Goal: Information Seeking & Learning: Learn about a topic

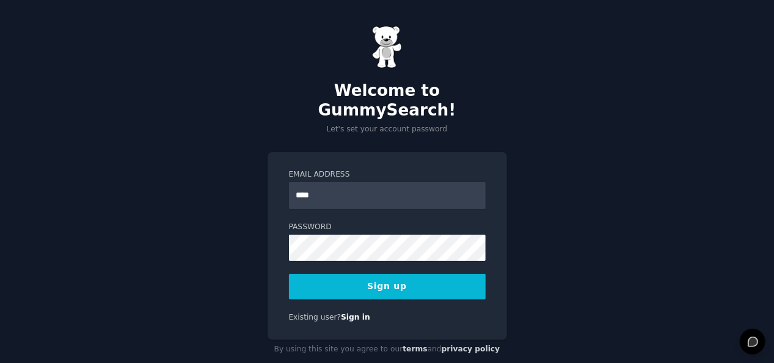
type input "**********"
click at [386, 274] on button "Sign up" at bounding box center [387, 287] width 197 height 26
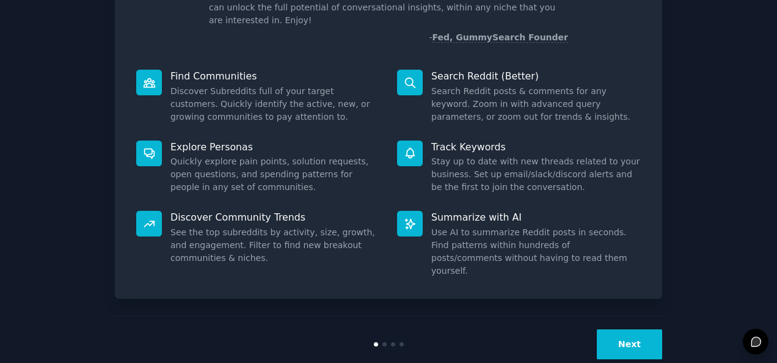
click at [632, 329] on button "Next" at bounding box center [629, 344] width 65 height 30
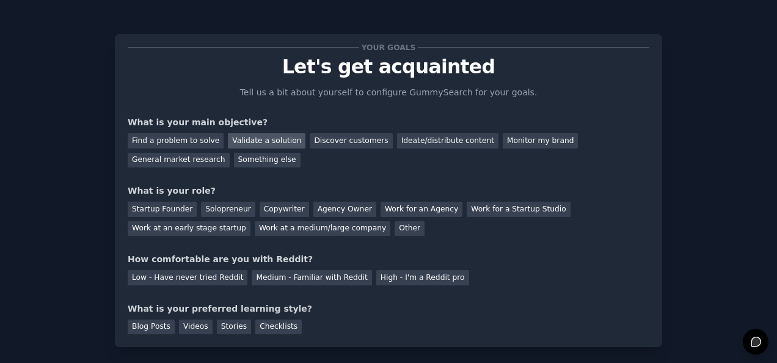
click at [269, 141] on div "Validate a solution" at bounding box center [267, 140] width 78 height 15
click at [251, 221] on div "Work at an early stage startup" at bounding box center [189, 228] width 123 height 15
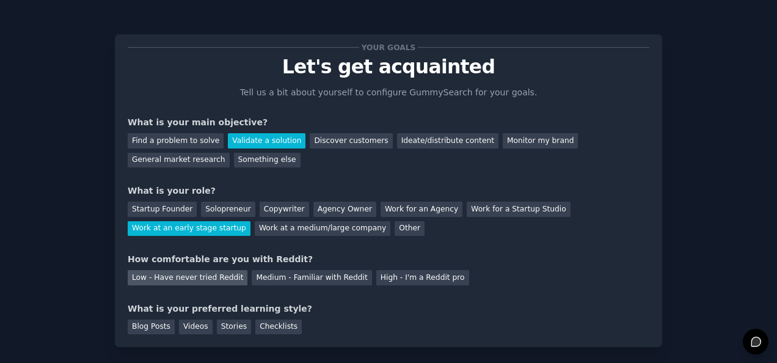
click at [154, 285] on div "Low - Have never tried Reddit" at bounding box center [188, 277] width 120 height 15
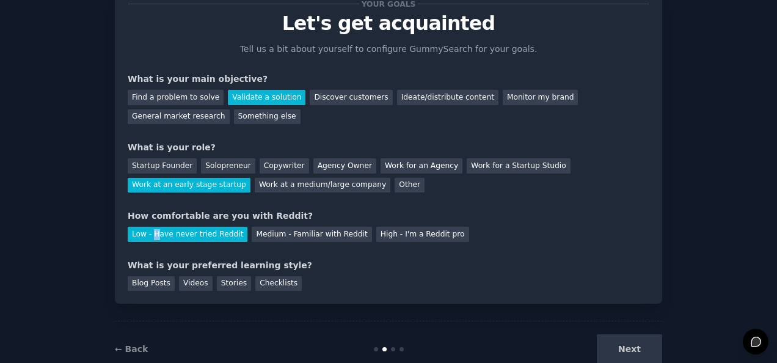
scroll to position [61, 0]
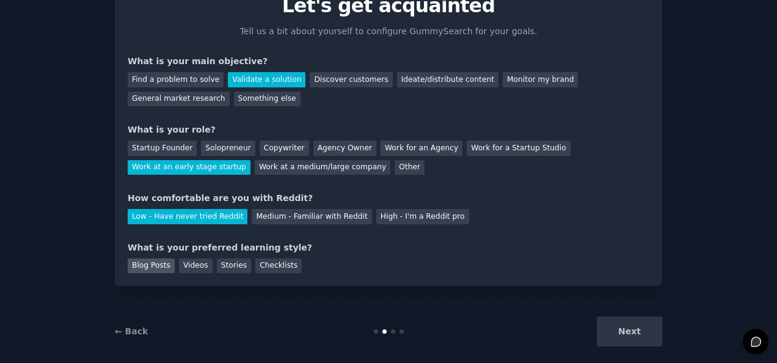
click at [144, 270] on div "Blog Posts" at bounding box center [151, 265] width 47 height 15
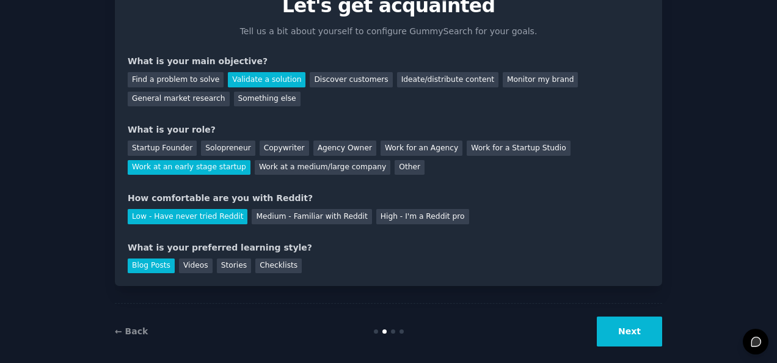
click at [642, 326] on button "Next" at bounding box center [629, 332] width 65 height 30
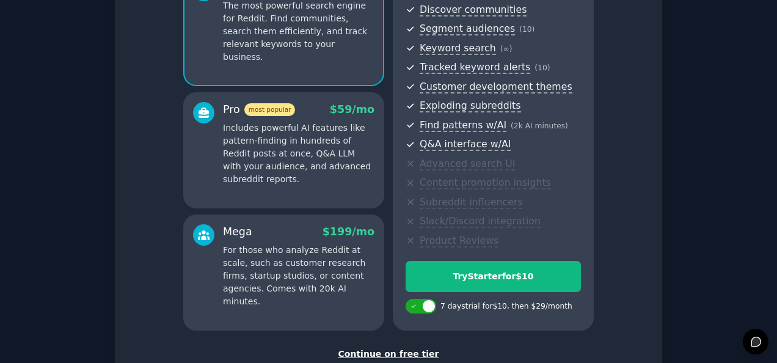
scroll to position [222, 0]
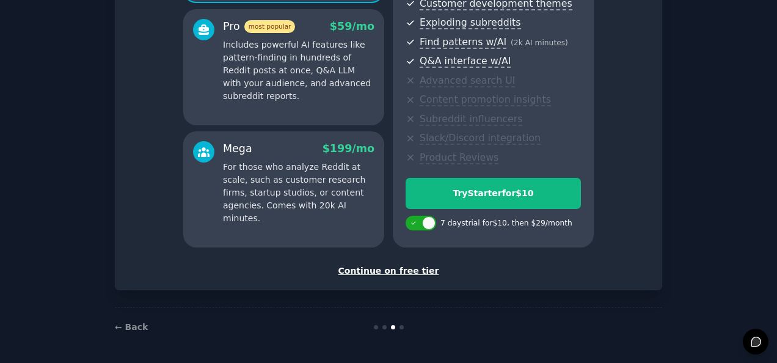
click at [381, 271] on div "Continue on free tier" at bounding box center [389, 271] width 522 height 13
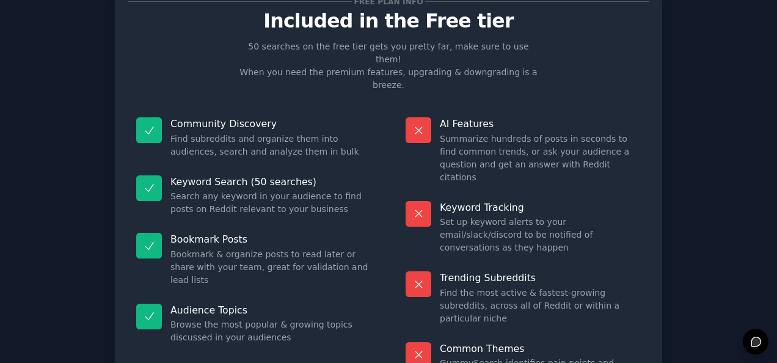
scroll to position [112, 0]
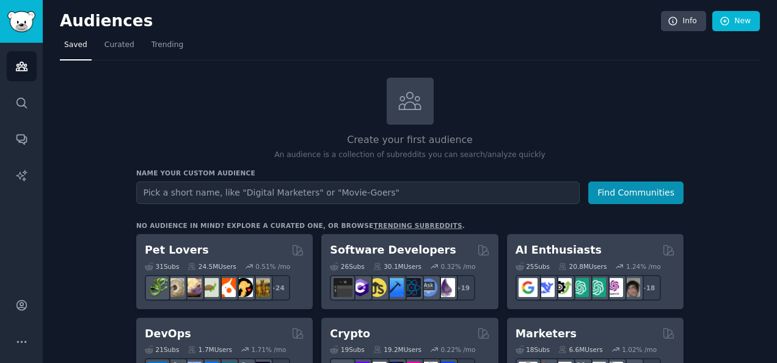
click at [391, 193] on input "text" at bounding box center [358, 192] width 444 height 23
type input "p"
type input "people locked out of property market"
click at [588, 181] on button "Find Communities" at bounding box center [635, 192] width 95 height 23
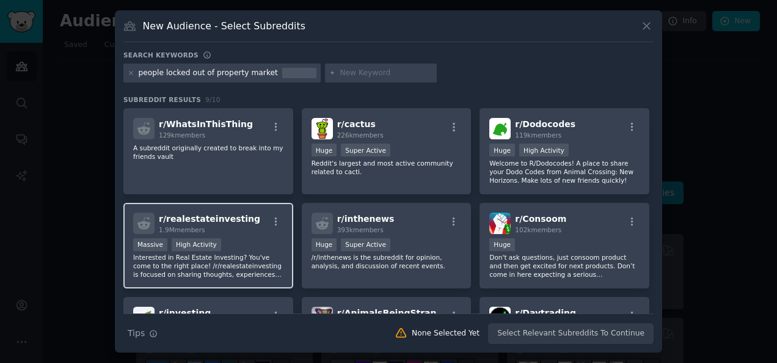
click at [249, 244] on div "Massive High Activity" at bounding box center [208, 245] width 150 height 15
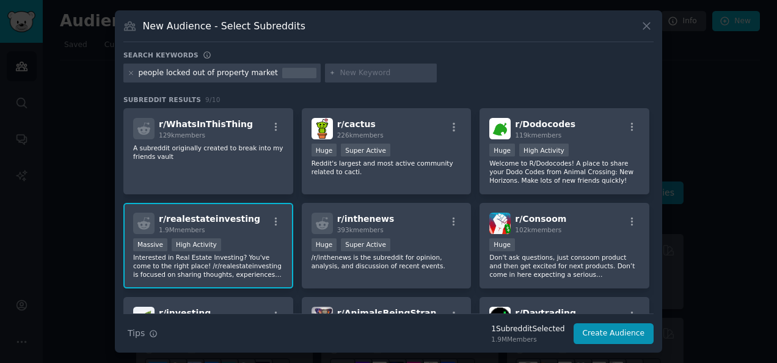
click at [238, 72] on div "people locked out of property market" at bounding box center [208, 73] width 139 height 11
click at [130, 74] on icon at bounding box center [131, 72] width 3 height 3
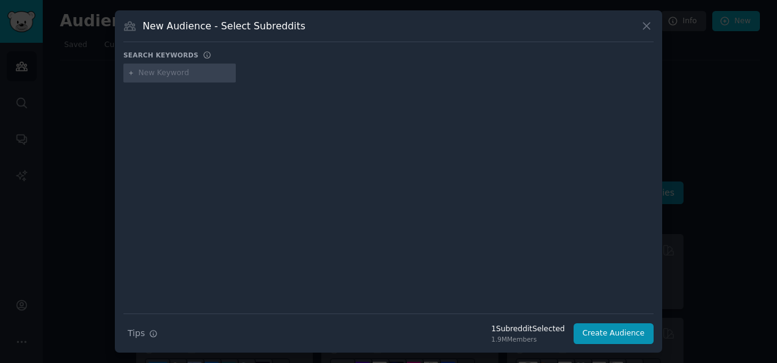
click at [190, 79] on div at bounding box center [179, 74] width 112 height 20
click at [185, 74] on input "text" at bounding box center [185, 73] width 93 height 11
type input "c"
type input "first time buyers"
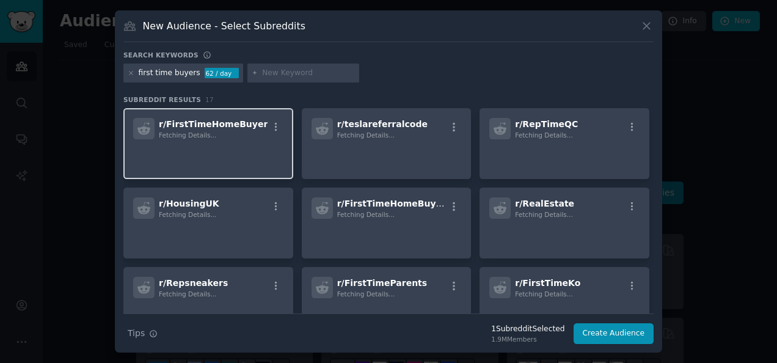
click at [232, 155] on p at bounding box center [208, 157] width 150 height 26
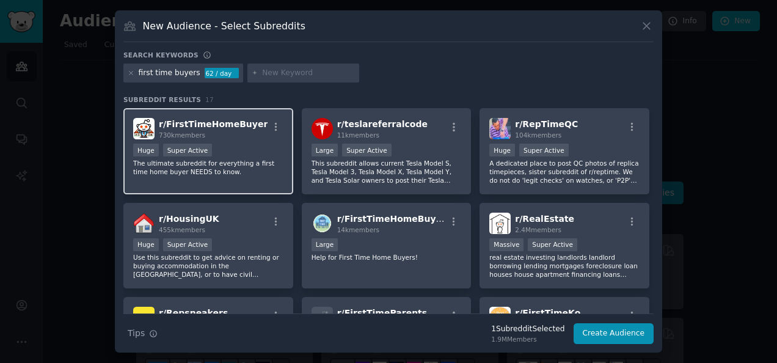
click at [216, 151] on div "Huge Super Active" at bounding box center [208, 151] width 150 height 15
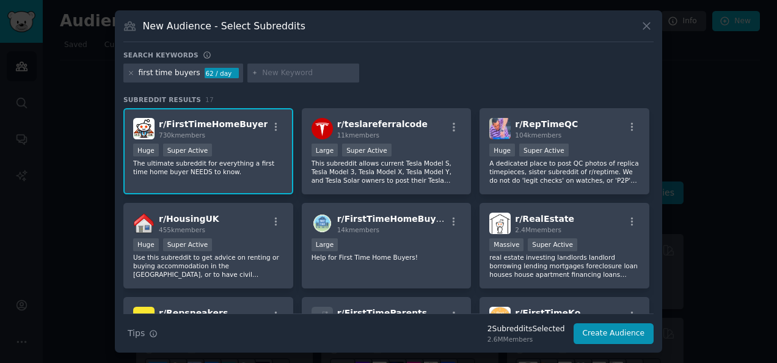
scroll to position [61, 0]
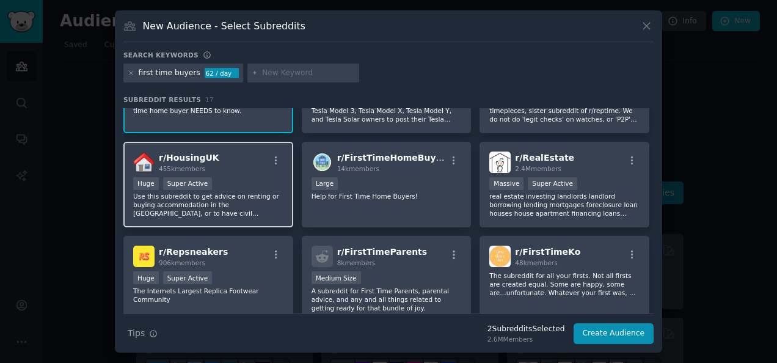
click at [232, 186] on div "Huge Super Active" at bounding box center [208, 184] width 150 height 15
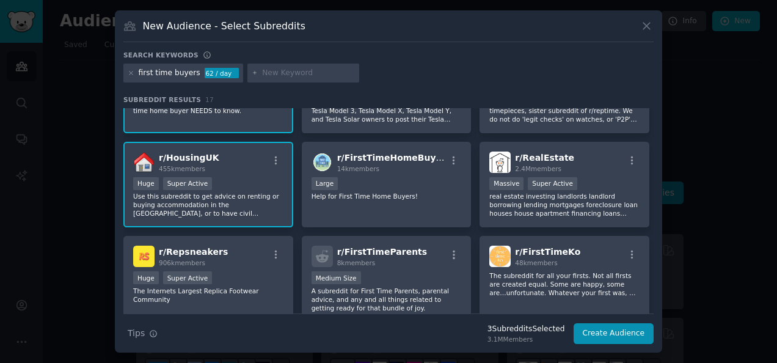
scroll to position [183, 0]
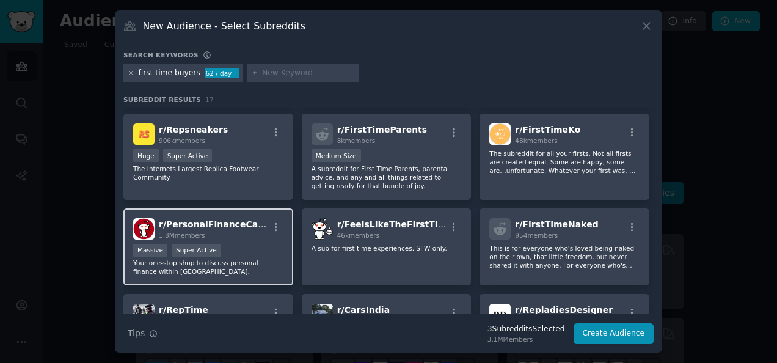
click at [248, 244] on div "Massive Super Active" at bounding box center [208, 251] width 150 height 15
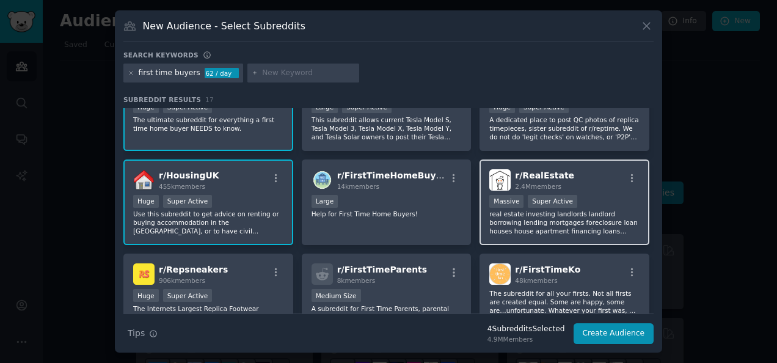
scroll to position [0, 0]
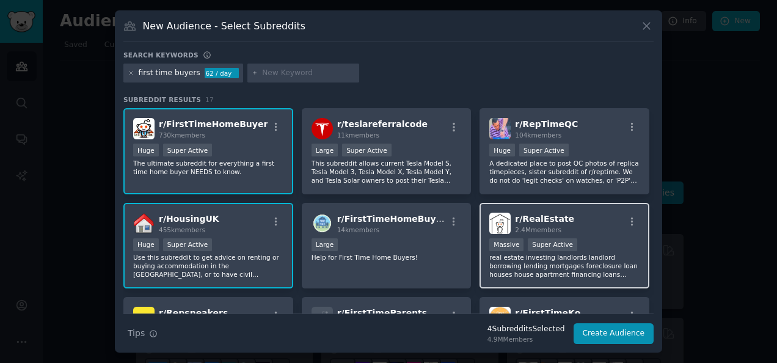
click at [585, 234] on div "r/ RealEstate 2.4M members Massive Super Active real estate investing landlords…" at bounding box center [565, 246] width 170 height 86
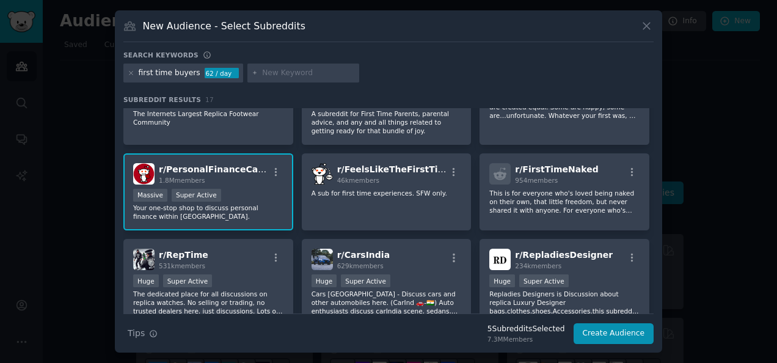
scroll to position [306, 0]
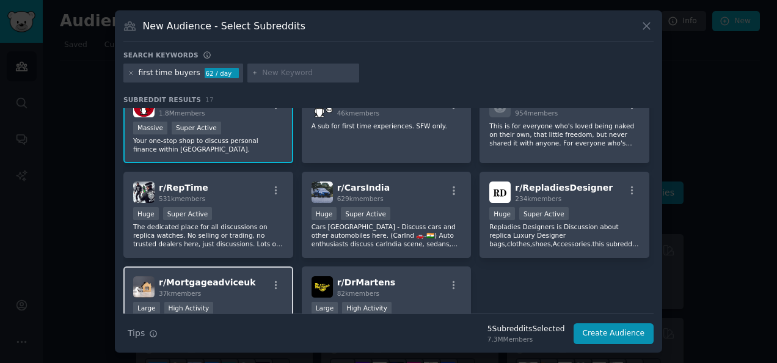
drag, startPoint x: 229, startPoint y: 292, endPoint x: 229, endPoint y: 284, distance: 8.6
click at [227, 291] on div "37k members" at bounding box center [207, 293] width 97 height 9
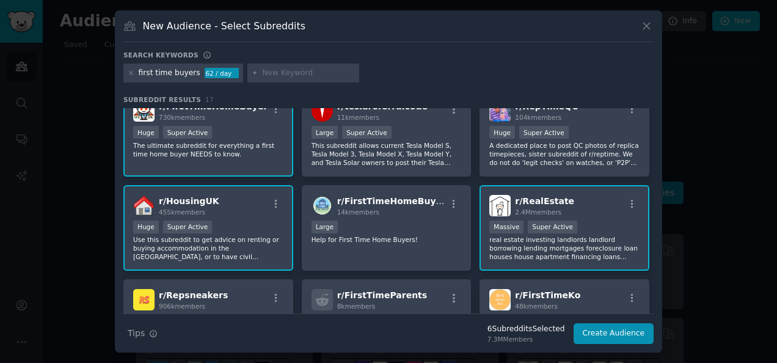
scroll to position [0, 0]
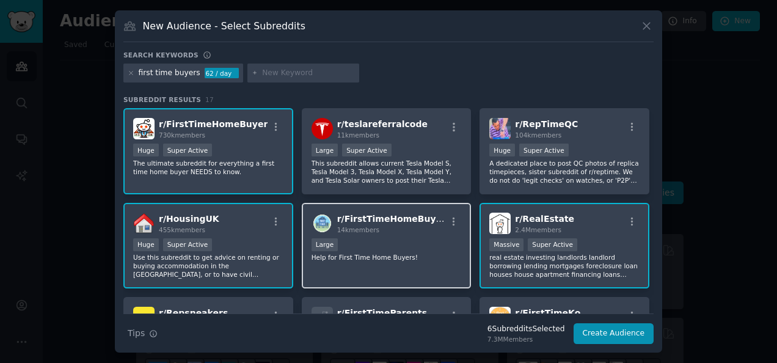
click at [401, 253] on p "Help for First Time Home Buyers!" at bounding box center [387, 257] width 150 height 9
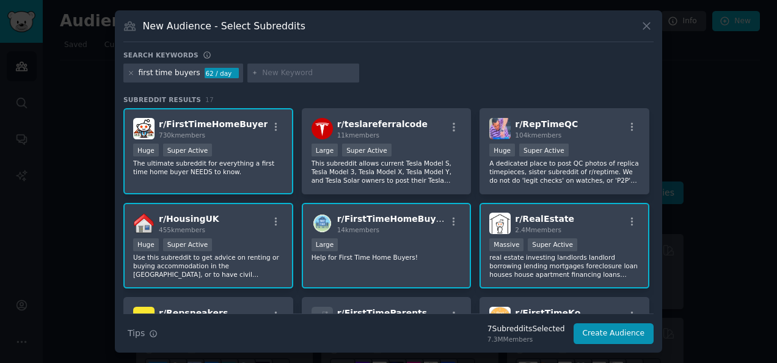
click at [179, 73] on div "first time buyers" at bounding box center [170, 73] width 62 height 11
click at [132, 73] on icon at bounding box center [131, 73] width 7 height 7
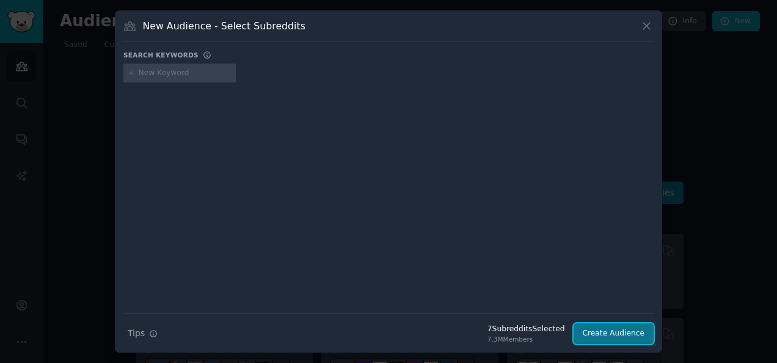
click at [627, 332] on button "Create Audience" at bounding box center [614, 333] width 81 height 21
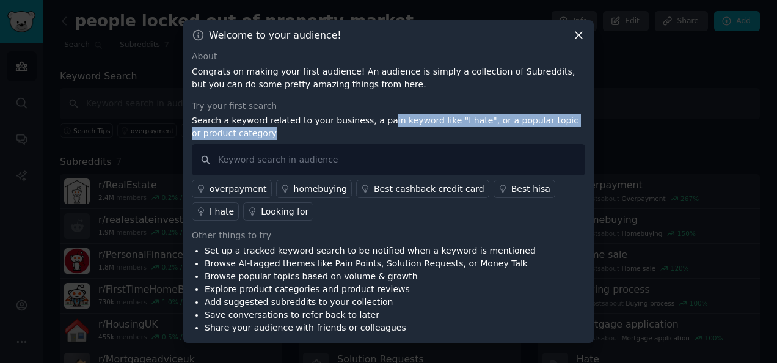
drag, startPoint x: 369, startPoint y: 120, endPoint x: 430, endPoint y: 137, distance: 62.9
click at [430, 137] on p "Search a keyword related to your business, a pain keyword like "I hate", or a p…" at bounding box center [389, 127] width 394 height 26
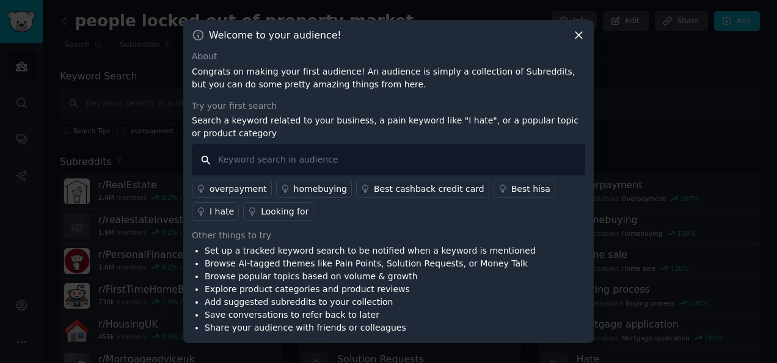
drag, startPoint x: 430, startPoint y: 137, endPoint x: 414, endPoint y: 159, distance: 27.1
click at [414, 159] on input "text" at bounding box center [389, 159] width 394 height 31
type input "can't afford"
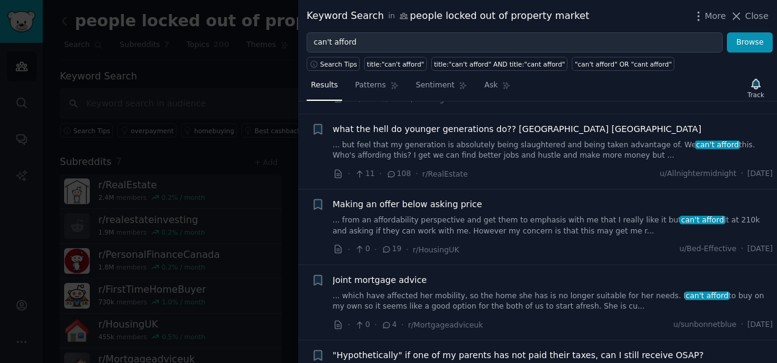
scroll to position [122, 0]
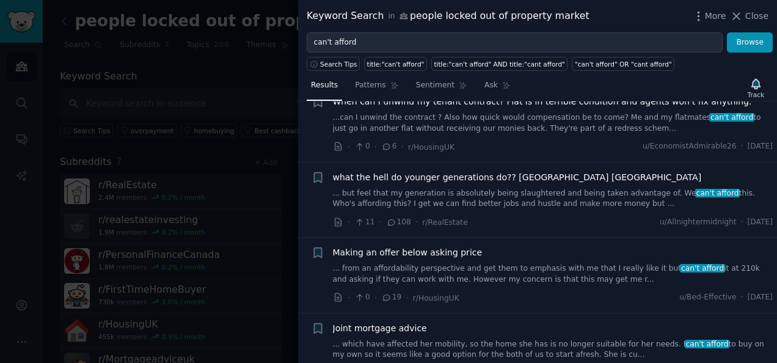
drag, startPoint x: 741, startPoint y: 15, endPoint x: 469, endPoint y: 117, distance: 290.4
click at [742, 15] on icon at bounding box center [736, 16] width 13 height 13
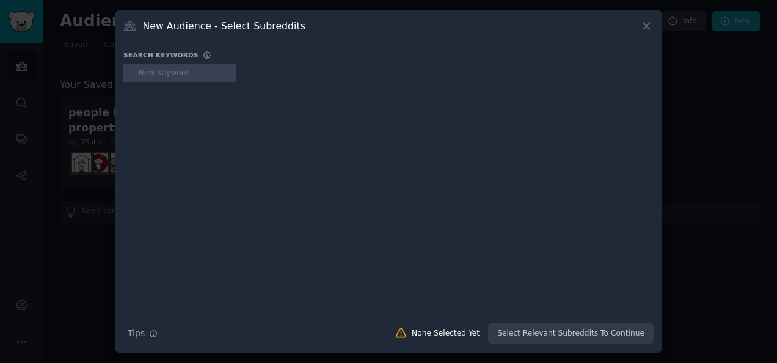
click at [647, 27] on icon at bounding box center [646, 26] width 7 height 7
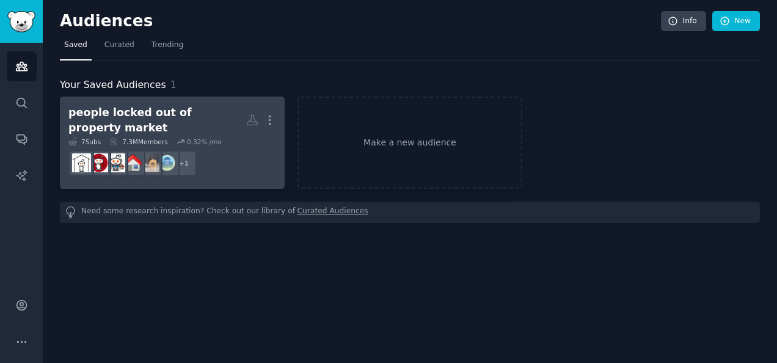
click at [224, 139] on div "7 Sub s 7.3M Members 0.32 % /mo" at bounding box center [172, 141] width 208 height 9
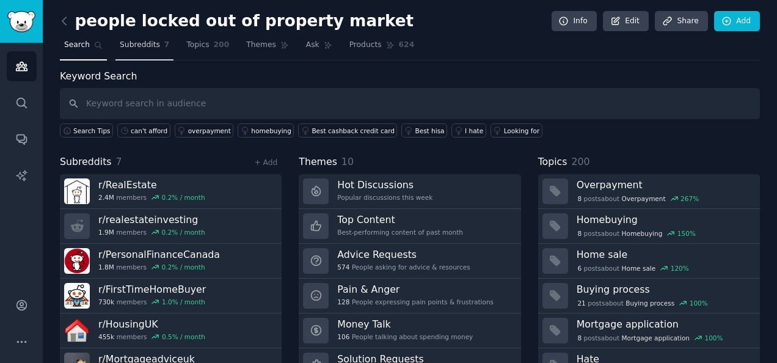
click at [142, 41] on span "Subreddits" at bounding box center [140, 45] width 40 height 11
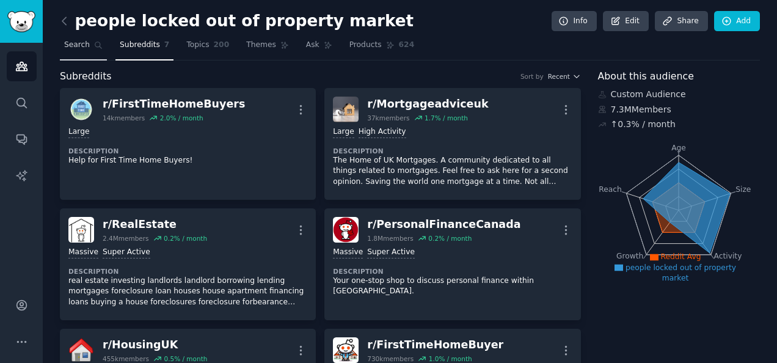
click at [82, 40] on span "Search" at bounding box center [77, 45] width 26 height 11
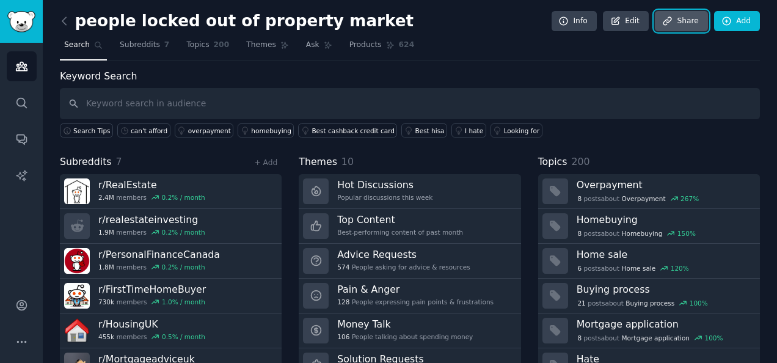
click at [678, 20] on link "Share" at bounding box center [681, 21] width 53 height 21
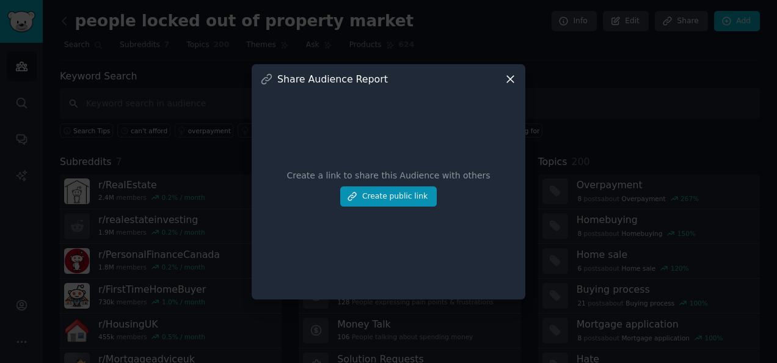
click at [511, 77] on icon at bounding box center [510, 79] width 13 height 13
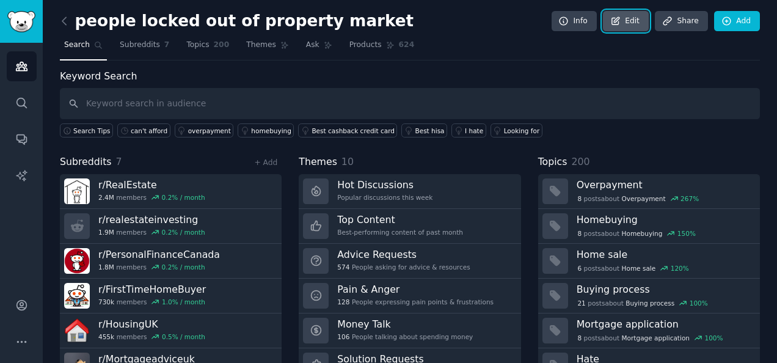
click at [639, 20] on link "Edit" at bounding box center [626, 21] width 46 height 21
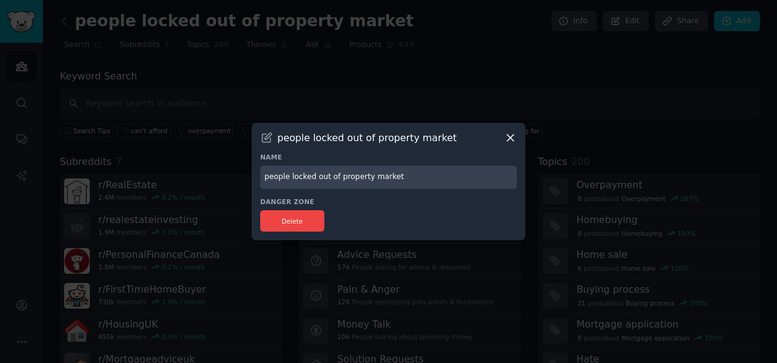
click at [511, 137] on icon at bounding box center [510, 137] width 13 height 13
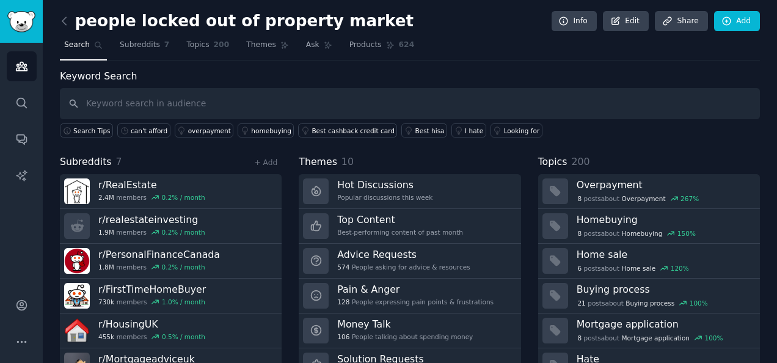
click at [170, 73] on div "Keyword Search Search Tips can't afford overpayment homebuying Best cashback cr…" at bounding box center [410, 103] width 700 height 69
